Goal: Task Accomplishment & Management: Manage account settings

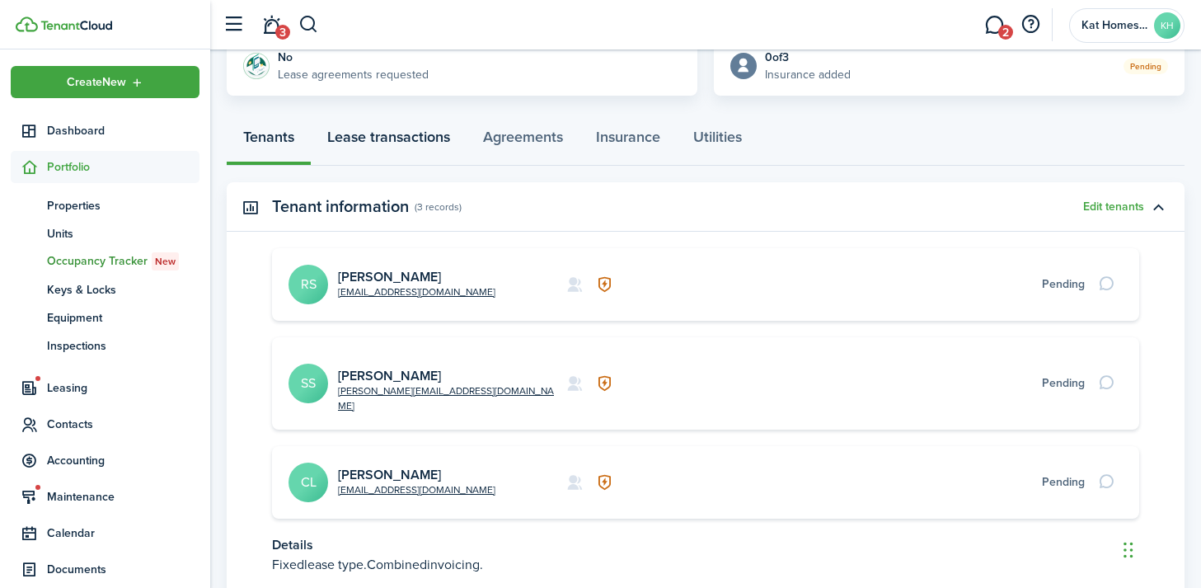
click at [383, 151] on link "Lease transactions" at bounding box center [389, 140] width 156 height 49
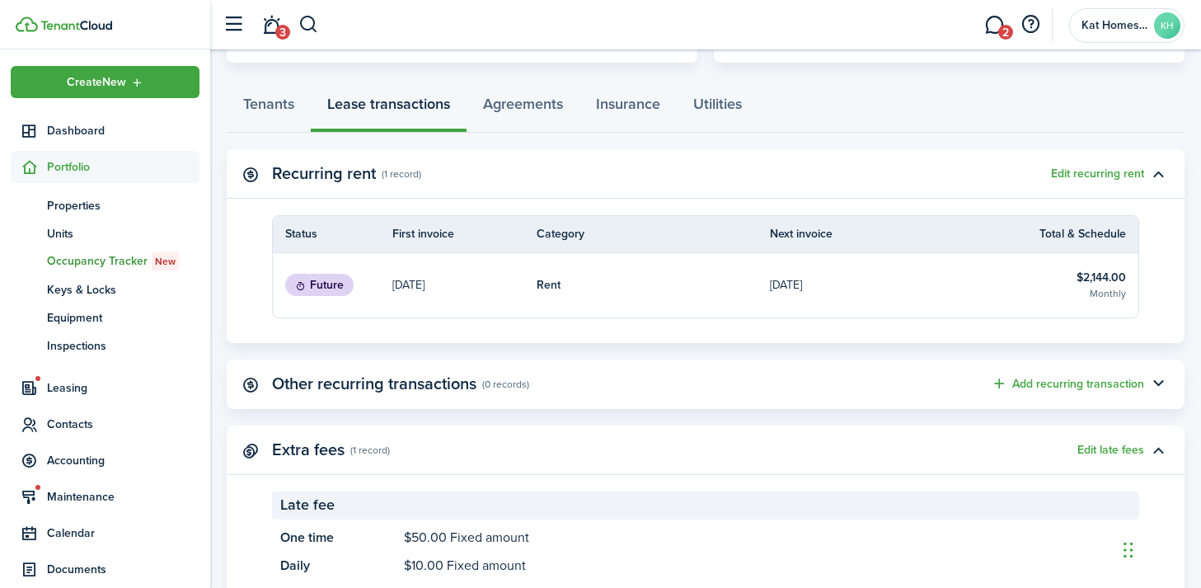
scroll to position [436, 0]
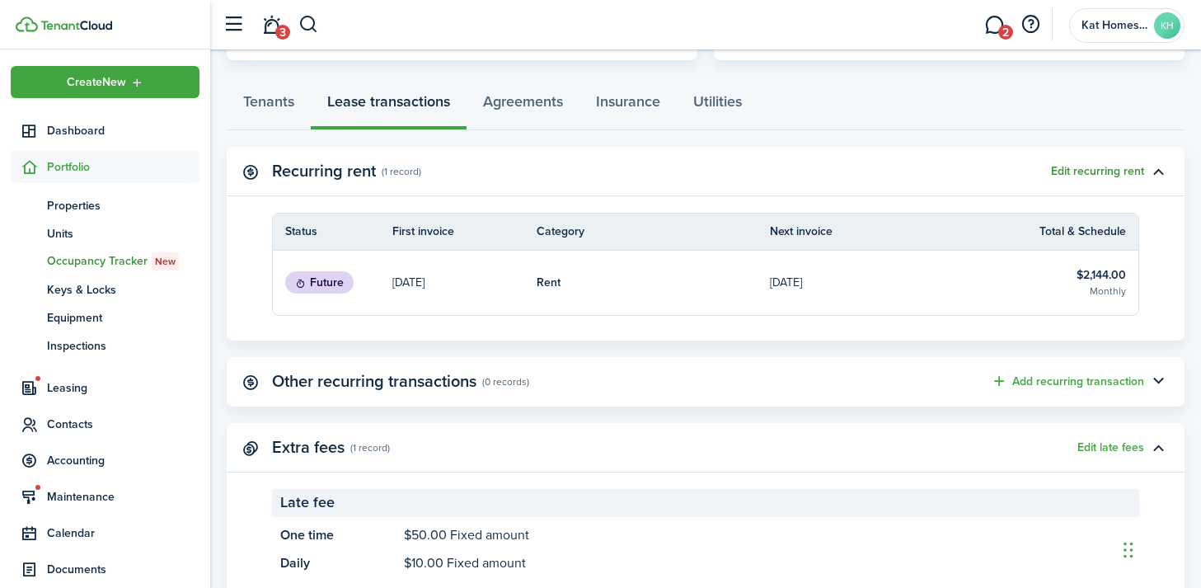
click at [1089, 171] on button "Edit recurring rent" at bounding box center [1097, 171] width 93 height 13
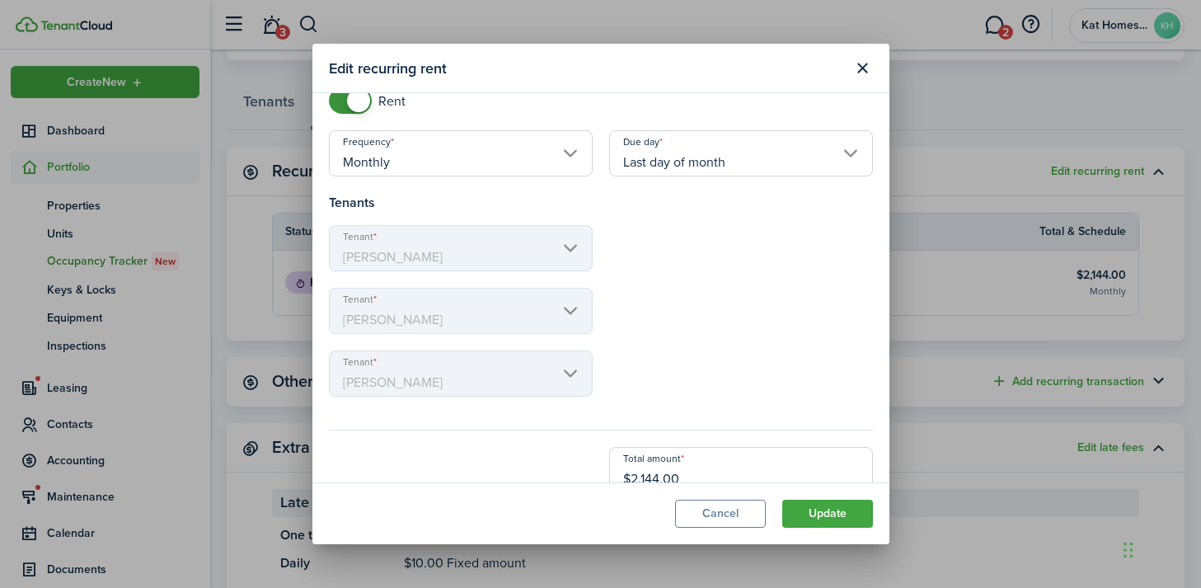
scroll to position [126, 0]
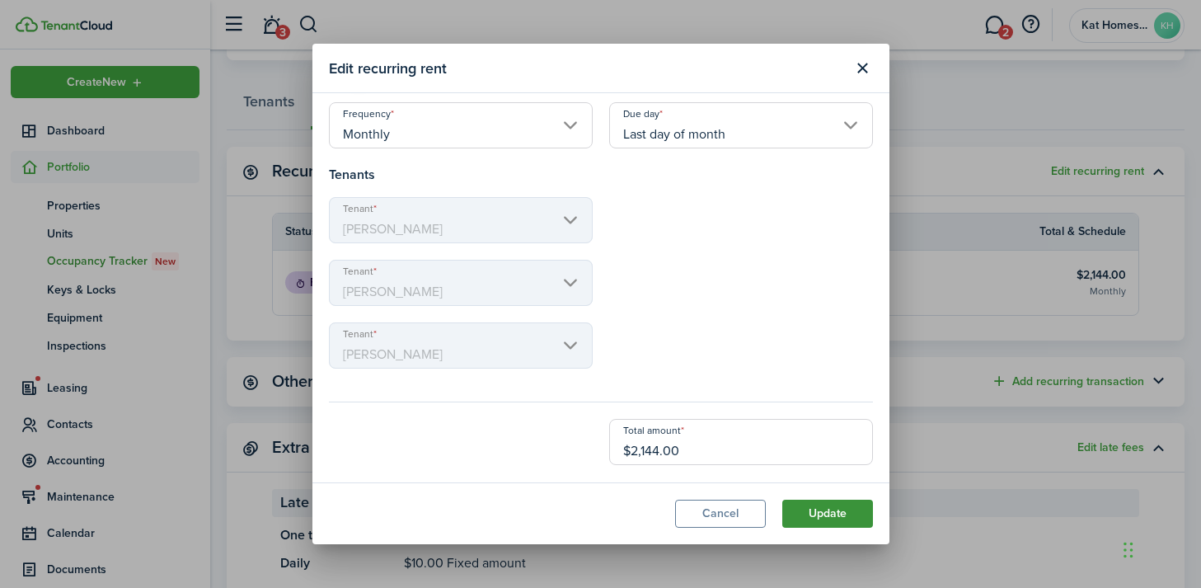
click at [838, 508] on button "Update" at bounding box center [828, 514] width 91 height 28
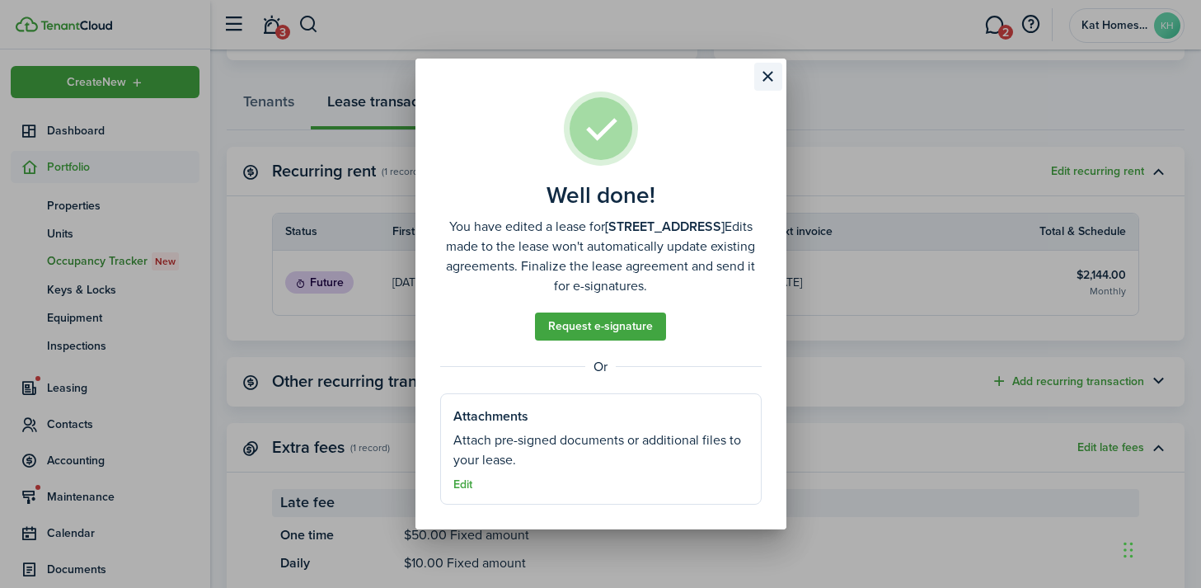
click at [768, 74] on button "Close modal" at bounding box center [769, 77] width 28 height 28
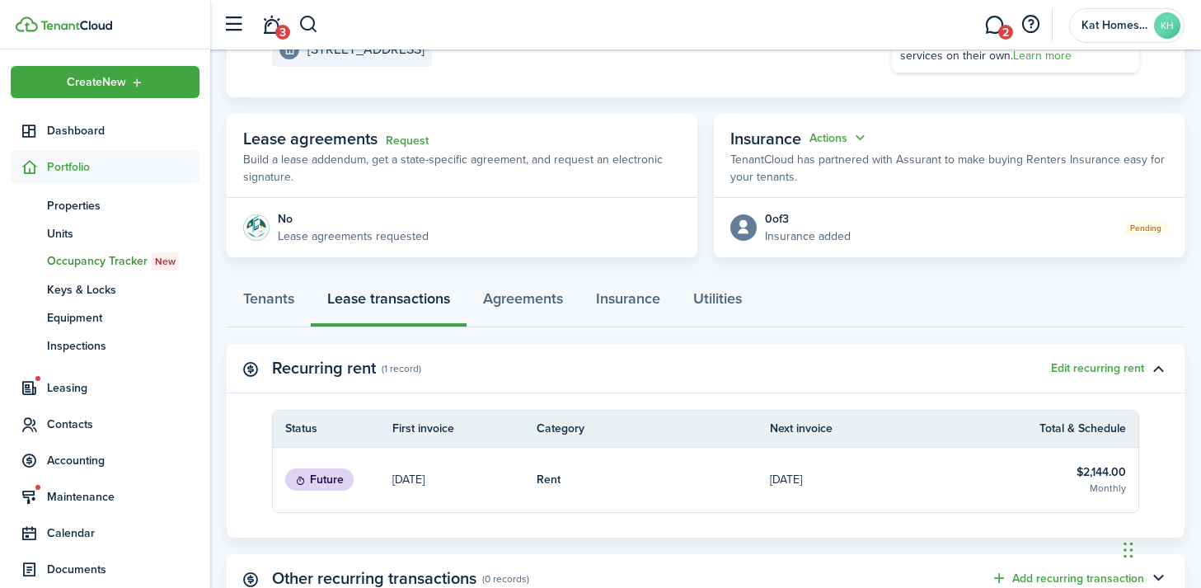
scroll to position [210, 0]
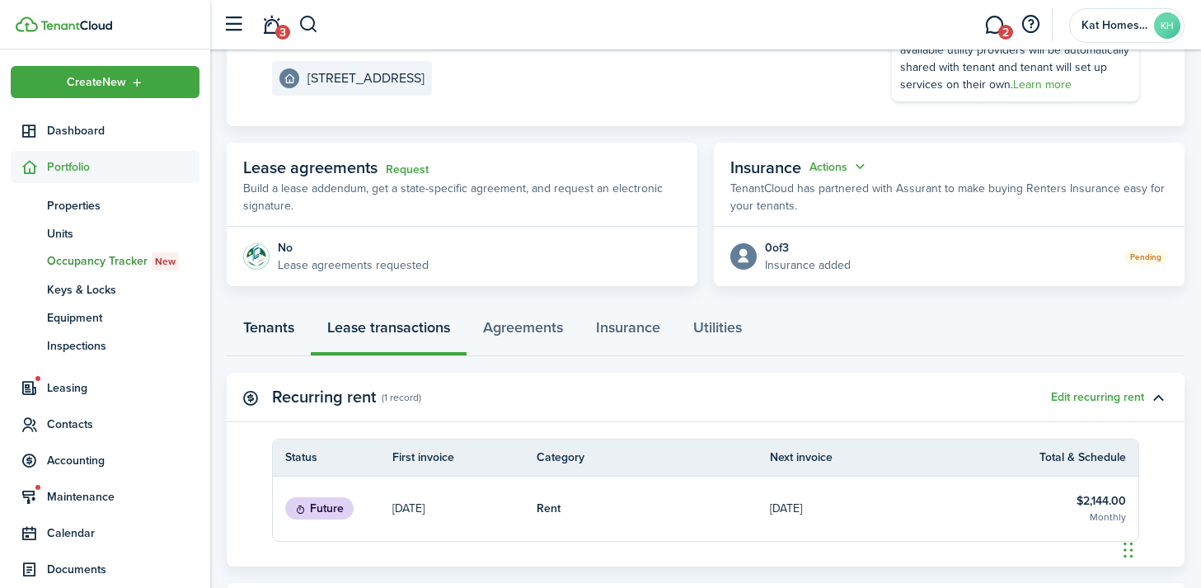
click at [262, 327] on link "Tenants" at bounding box center [269, 331] width 84 height 49
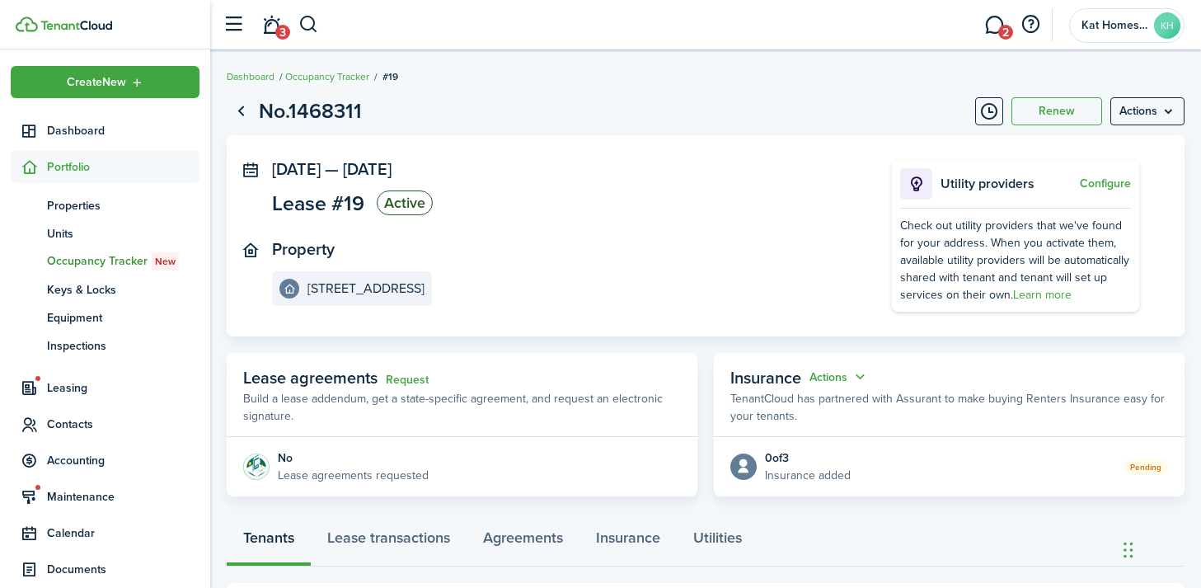
click at [1160, 93] on page-view-layout "No.1468311 Renew Actions [DATE] — [DATE] Lease #19 Active Property [STREET_ADDR…" at bounding box center [705, 580] width 991 height 987
click at [1157, 106] on menu-btn "Actions" at bounding box center [1148, 111] width 74 height 28
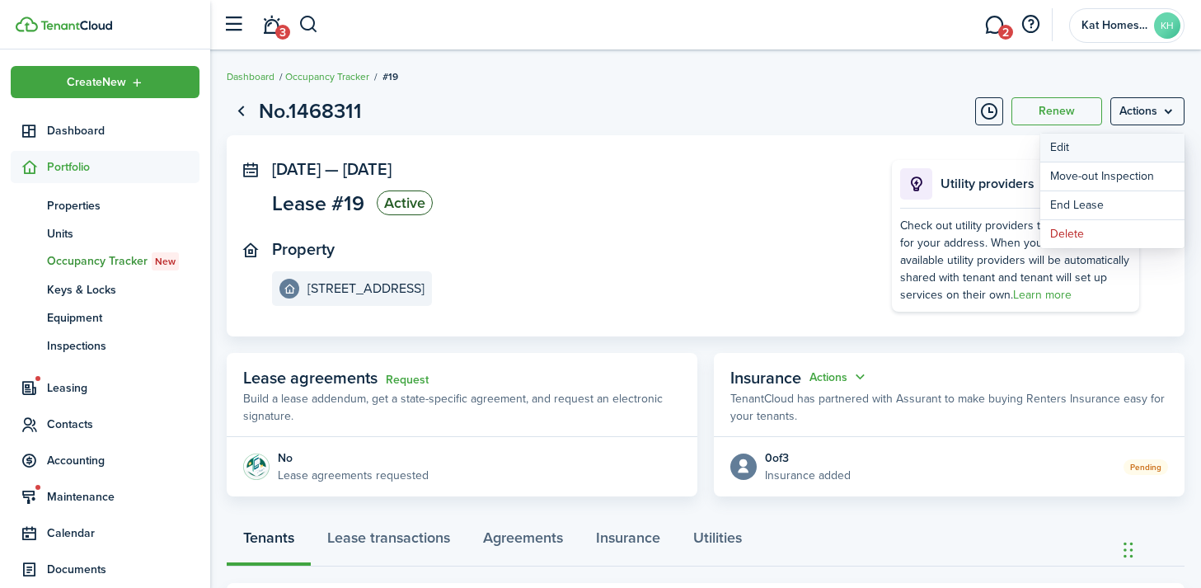
click at [1079, 149] on button "Edit" at bounding box center [1113, 148] width 144 height 28
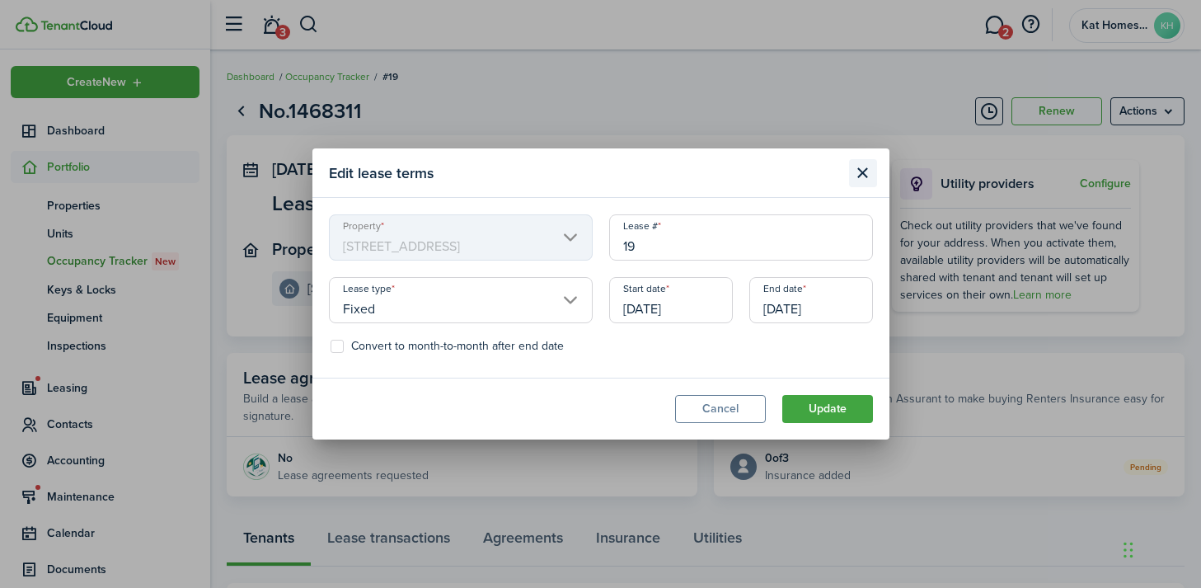
click at [864, 176] on button "Close modal" at bounding box center [863, 173] width 28 height 28
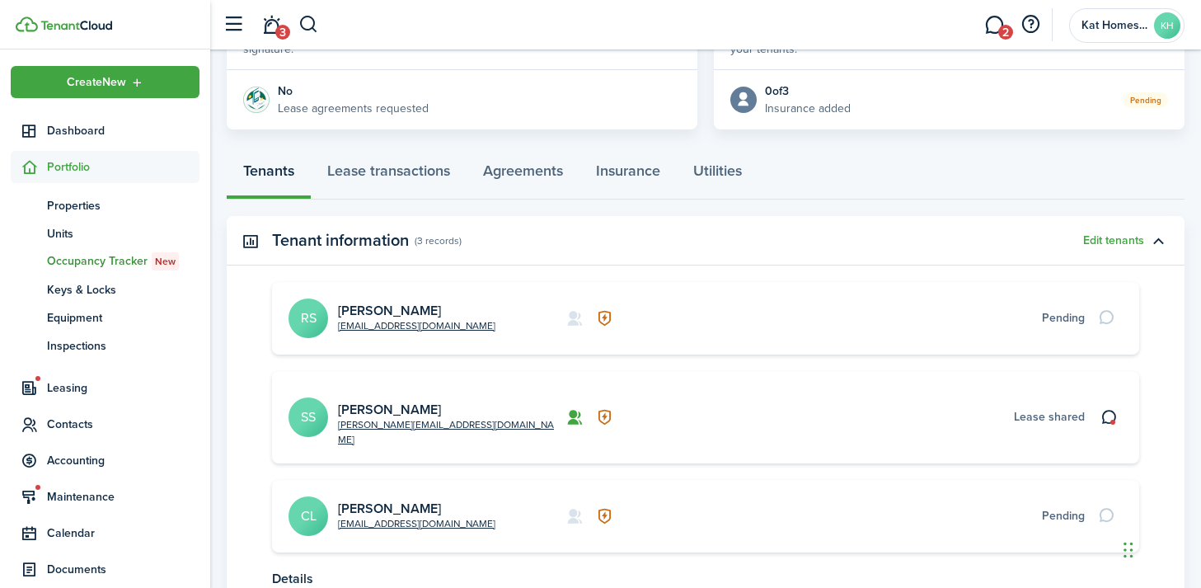
scroll to position [371, 0]
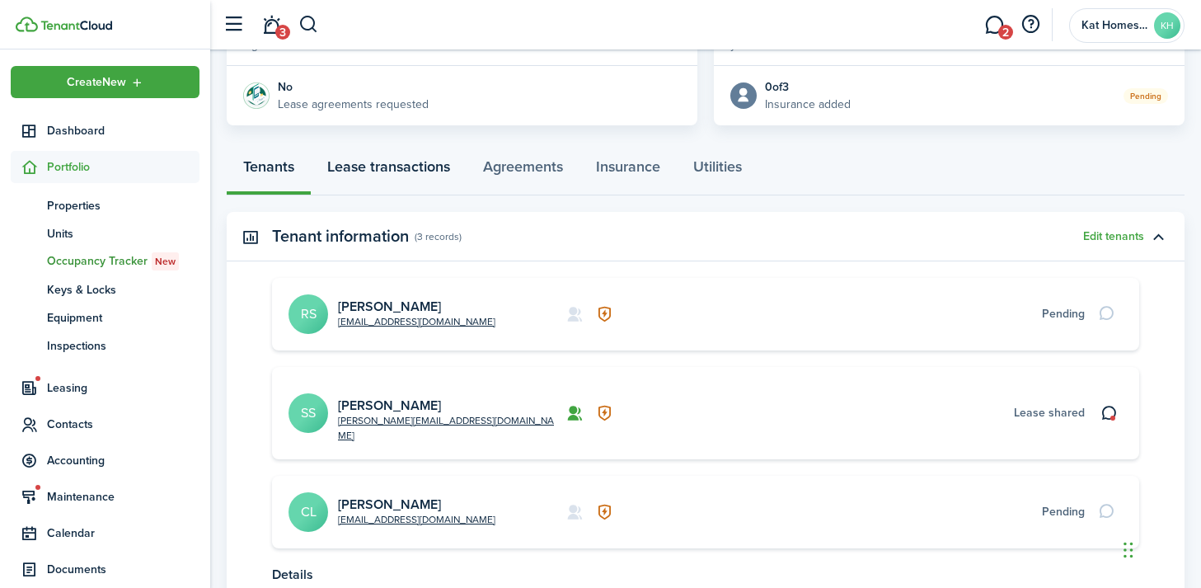
click at [418, 166] on link "Lease transactions" at bounding box center [389, 170] width 156 height 49
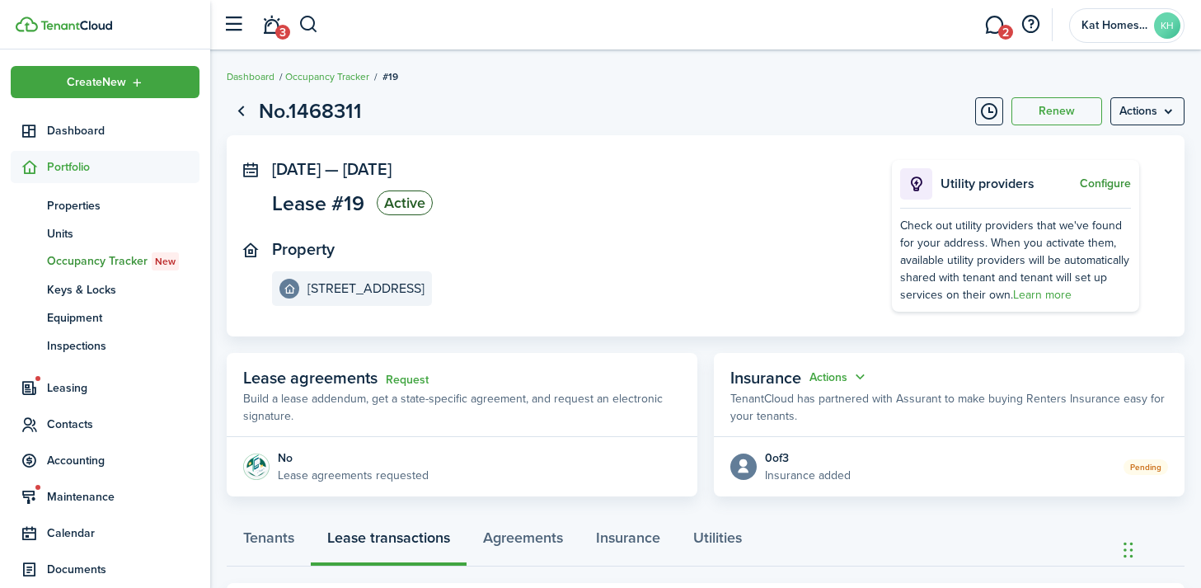
click at [1102, 178] on button "Configure" at bounding box center [1105, 183] width 51 height 13
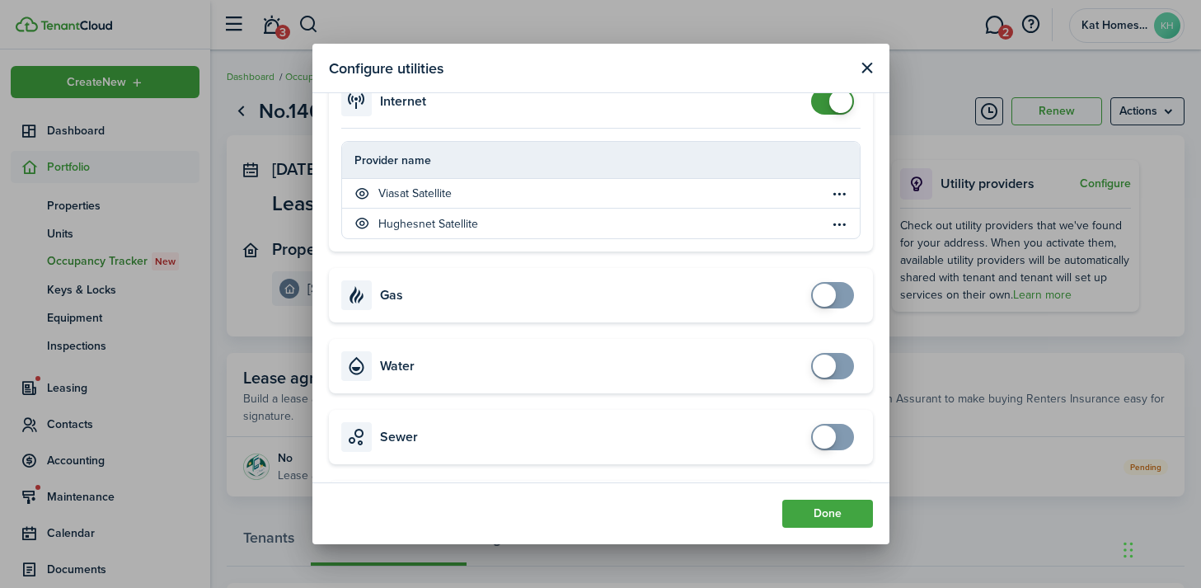
scroll to position [388, 0]
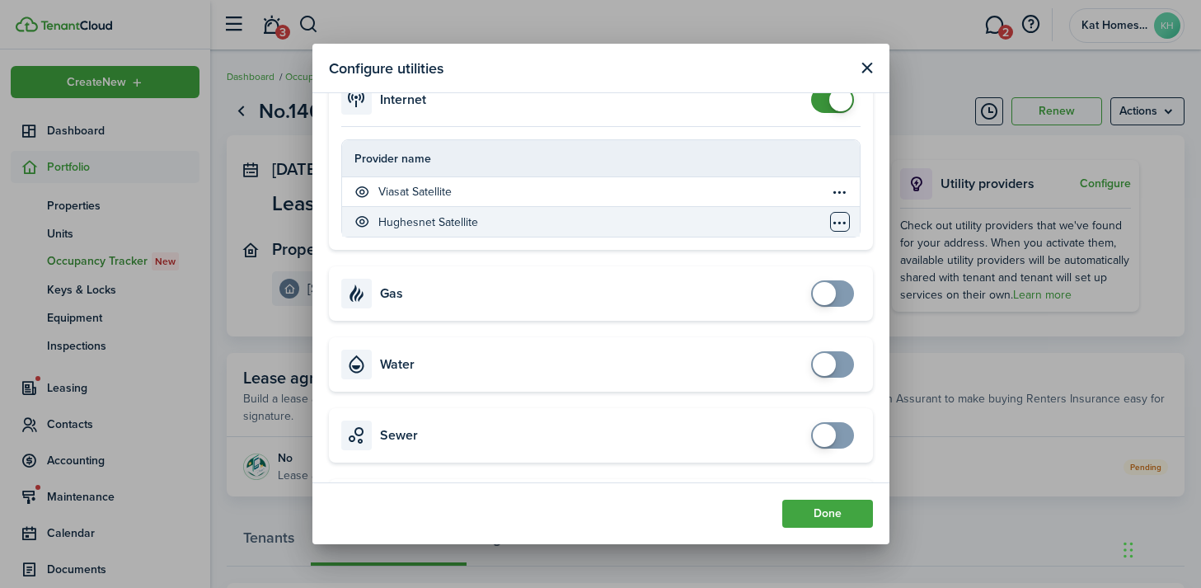
click at [837, 220] on table-menu-btn-icon "Open menu" at bounding box center [840, 222] width 20 height 20
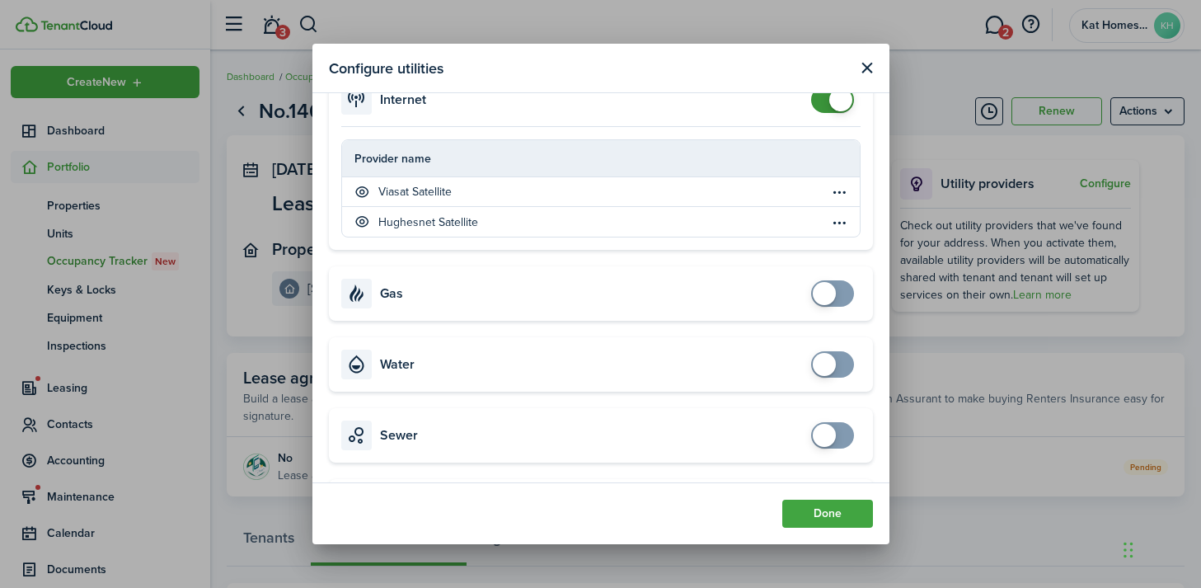
click at [562, 260] on div "Electricity Provider name Website Phone [US_STATE] Public Service [URL][DOMAIN_…" at bounding box center [601, 144] width 544 height 778
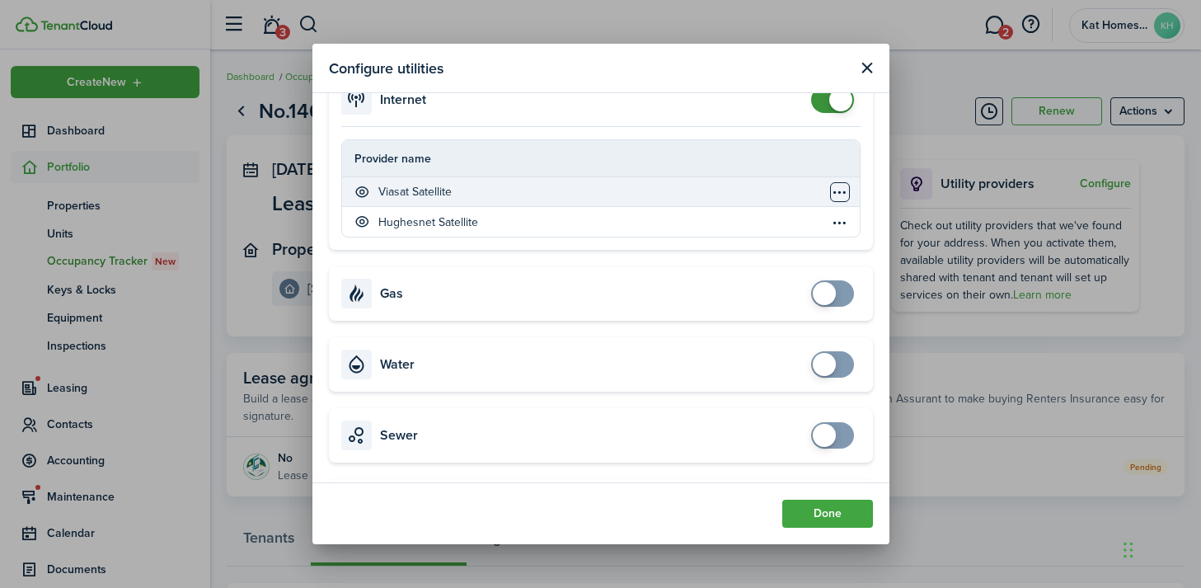
click at [842, 188] on table-menu-btn-icon "Open menu" at bounding box center [840, 192] width 20 height 20
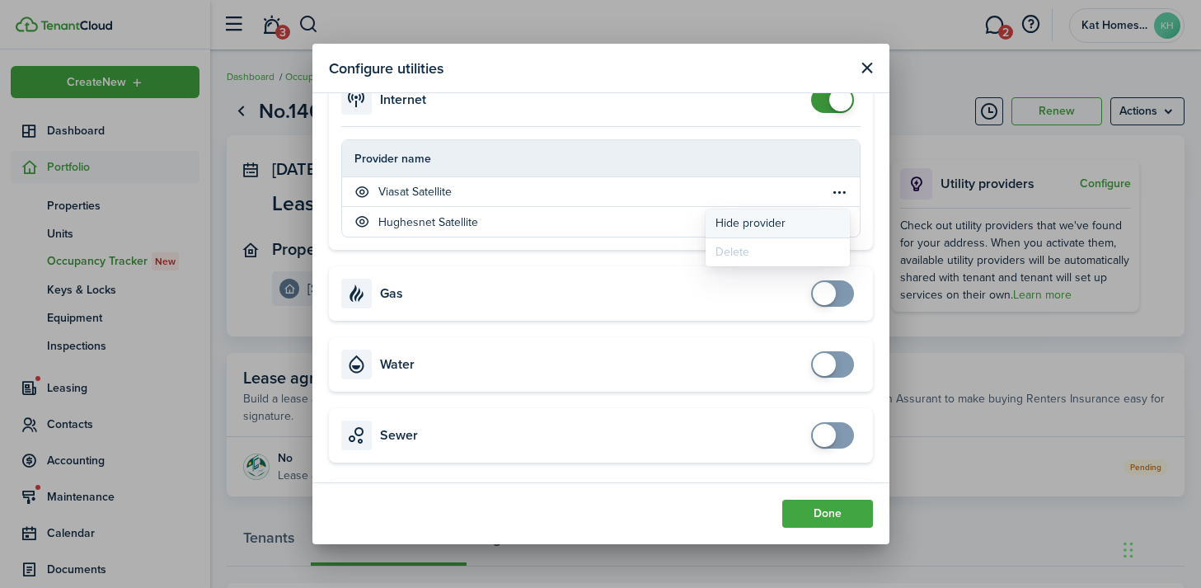
click at [739, 222] on button "Hide provider" at bounding box center [778, 223] width 144 height 28
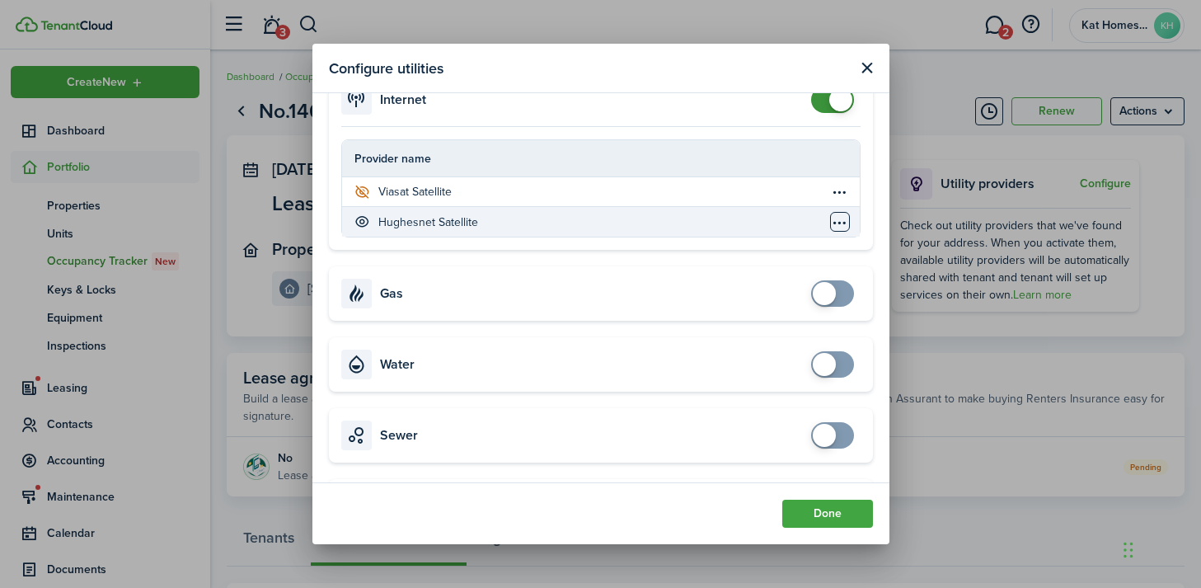
click at [839, 219] on table-menu-btn-icon "Open menu" at bounding box center [840, 222] width 20 height 20
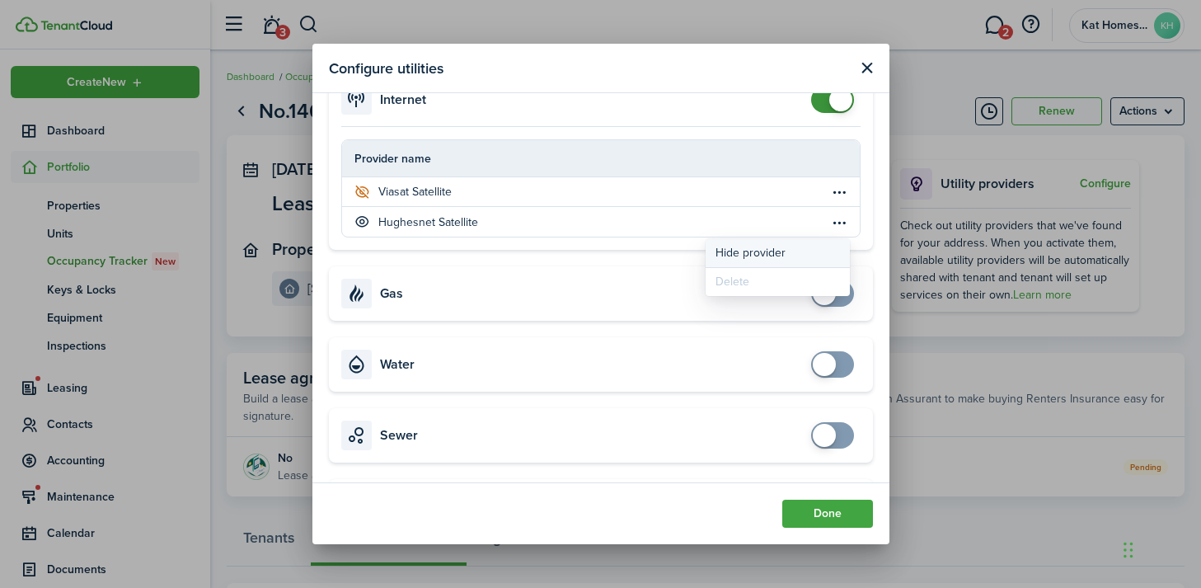
click at [780, 251] on button "Hide provider" at bounding box center [778, 253] width 144 height 28
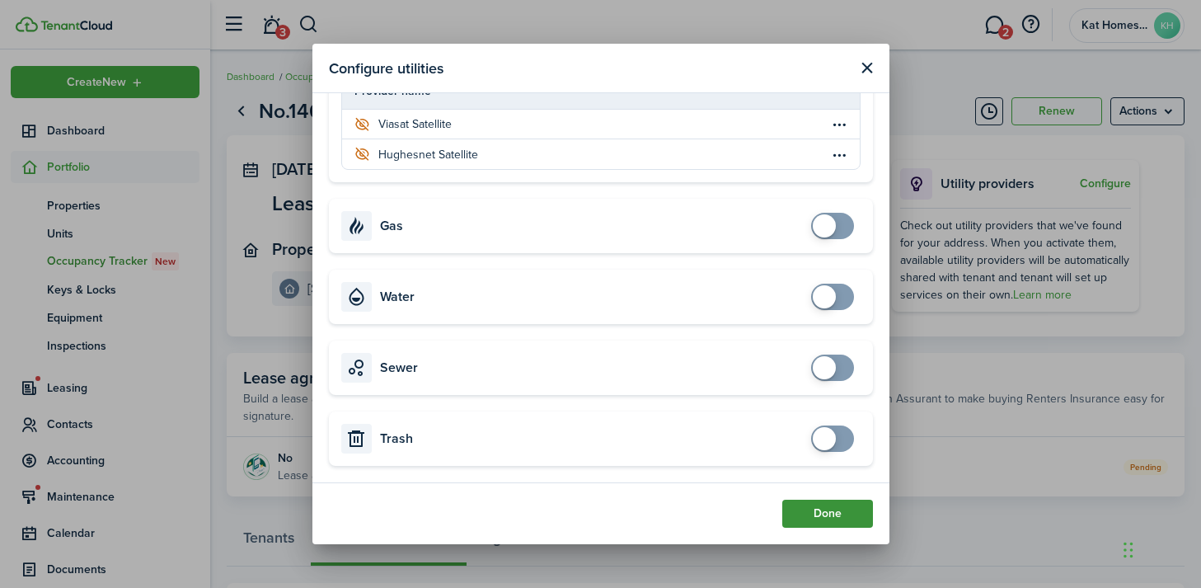
click at [820, 517] on button "Done" at bounding box center [828, 514] width 91 height 28
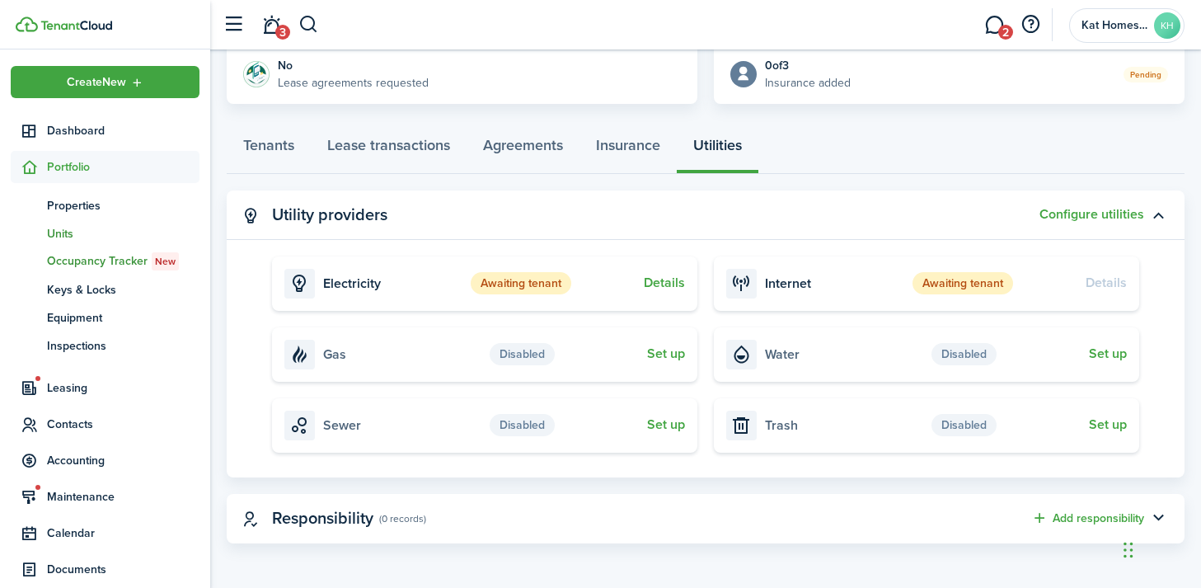
scroll to position [92, 0]
